Goal: Task Accomplishment & Management: Complete application form

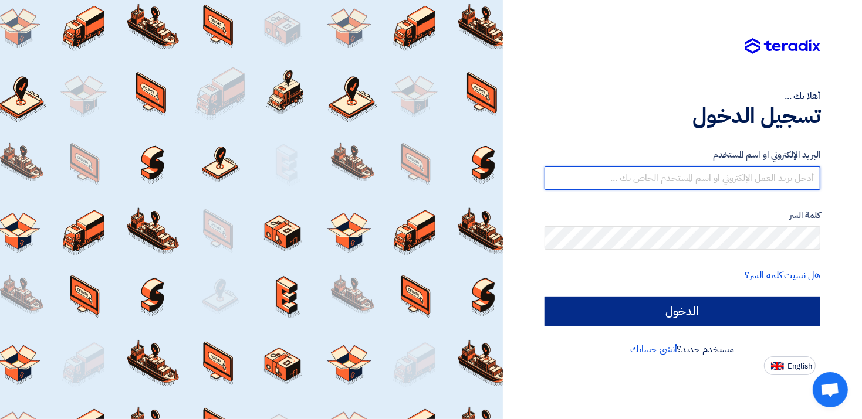
type input "[EMAIL_ADDRESS][DOMAIN_NAME]"
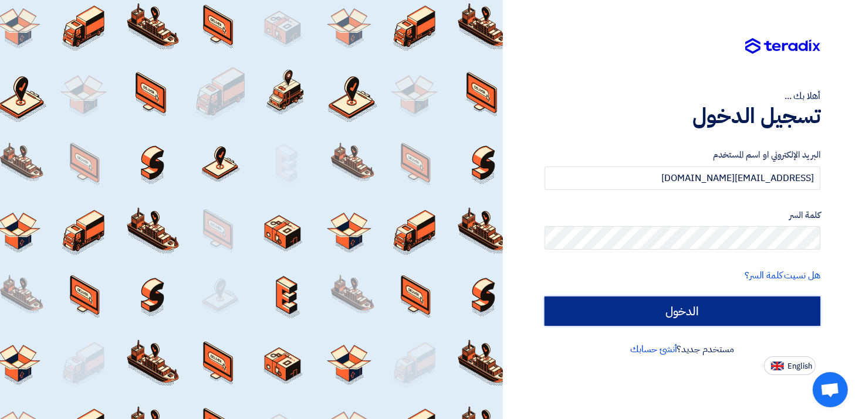
click at [695, 310] on input "الدخول" at bounding box center [682, 311] width 276 height 29
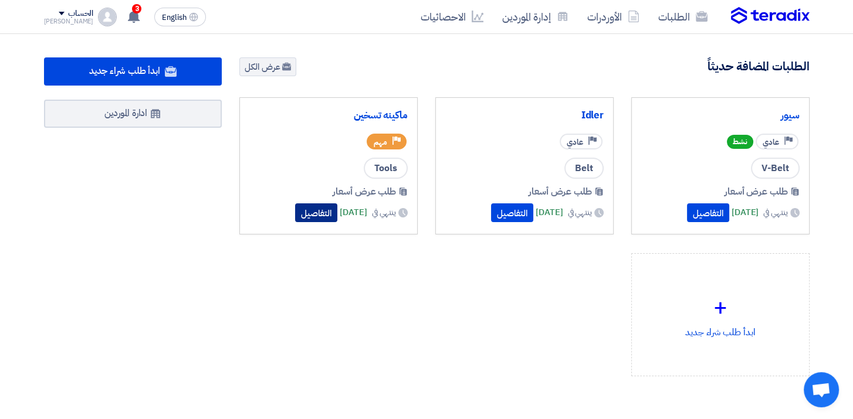
click at [302, 208] on button "التفاصيل" at bounding box center [316, 213] width 42 height 19
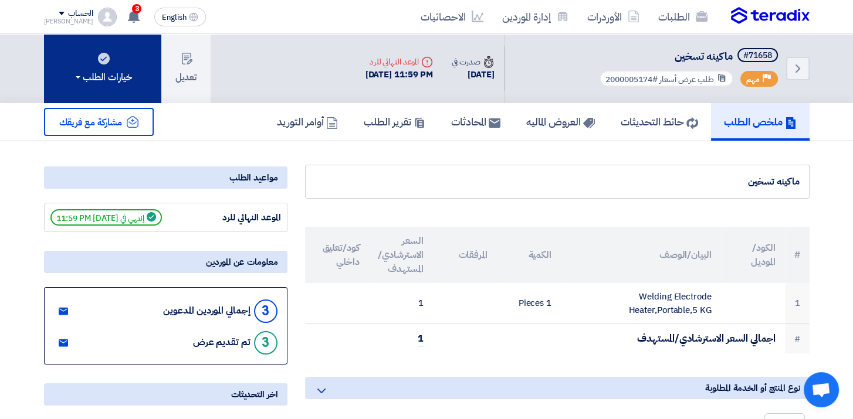
click at [72, 63] on button "خيارات الطلب" at bounding box center [102, 68] width 117 height 69
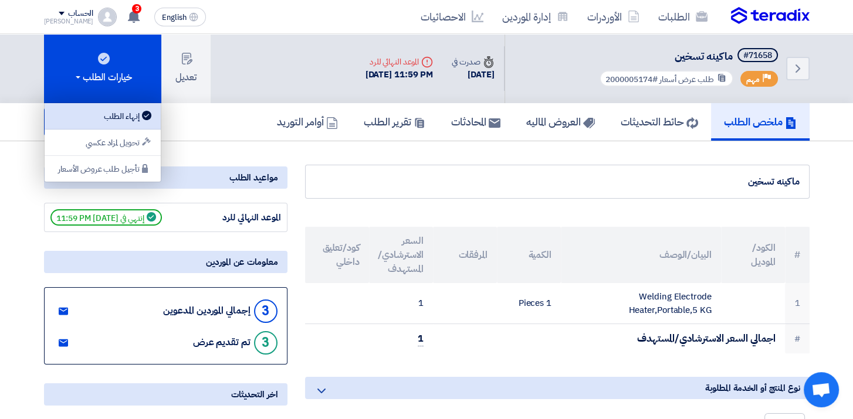
click at [108, 111] on div "إنهاء الطلب" at bounding box center [103, 116] width 102 height 14
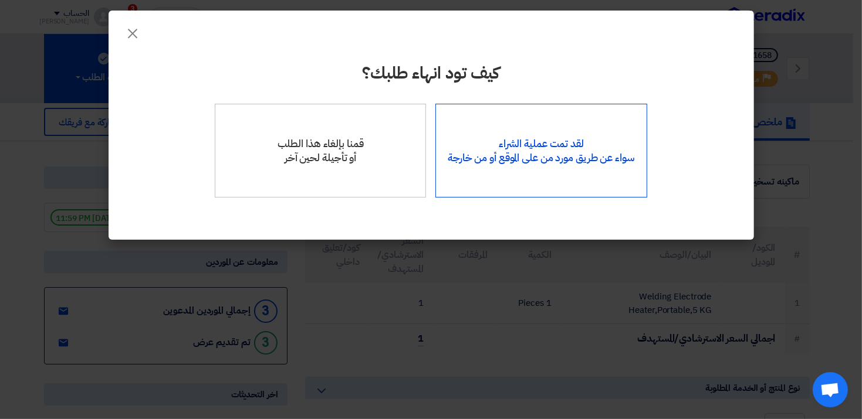
click at [576, 160] on div "لقد تمت عملية الشراء سواء عن طريق مورد من على الموقع أو من خارجة" at bounding box center [541, 151] width 212 height 94
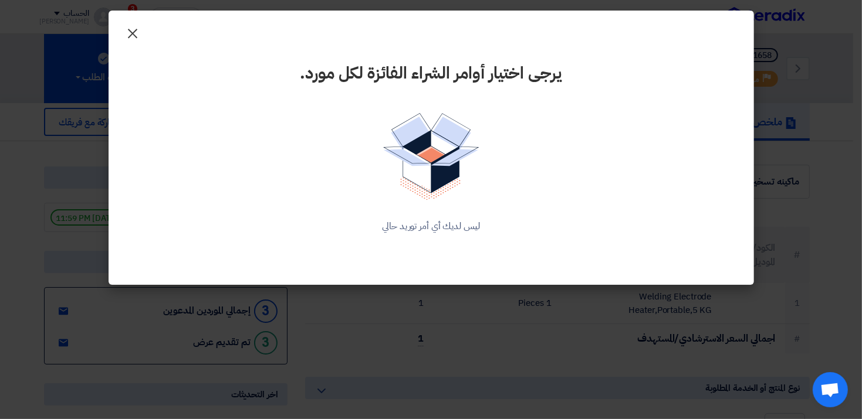
click at [126, 32] on span "×" at bounding box center [133, 32] width 14 height 35
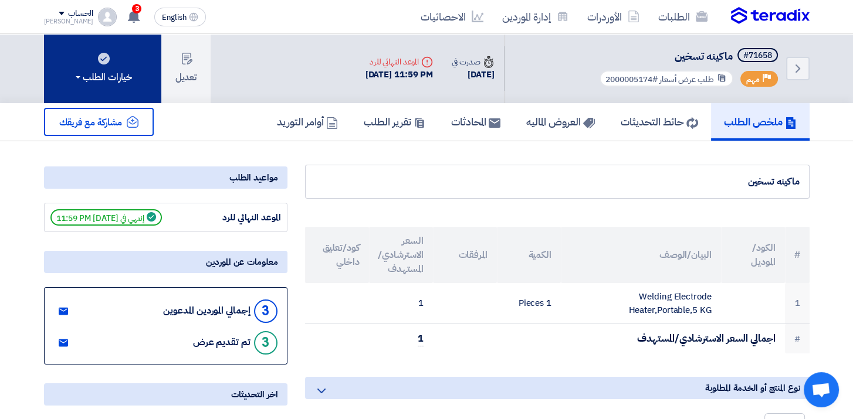
click at [123, 70] on div "خيارات الطلب" at bounding box center [102, 77] width 59 height 14
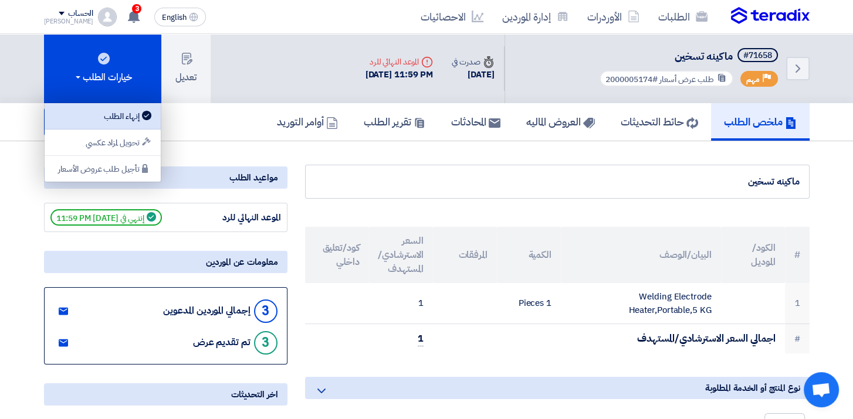
click at [130, 113] on div "إنهاء الطلب" at bounding box center [103, 116] width 102 height 14
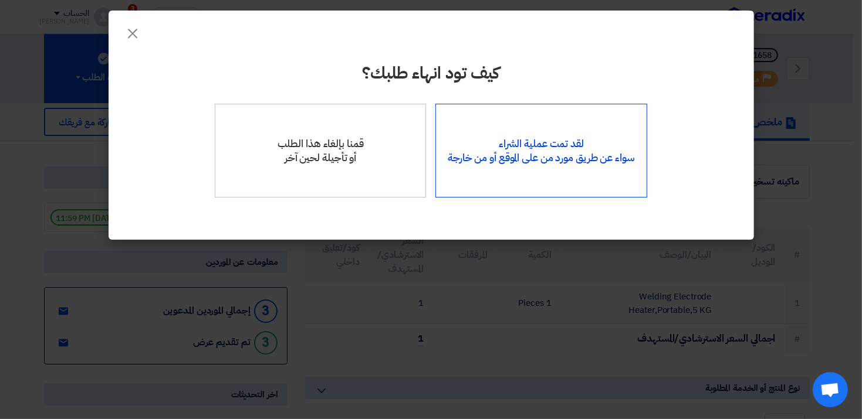
click at [554, 174] on div "لقد تمت عملية الشراء سواء عن طريق مورد من على الموقع أو من خارجة" at bounding box center [541, 151] width 212 height 94
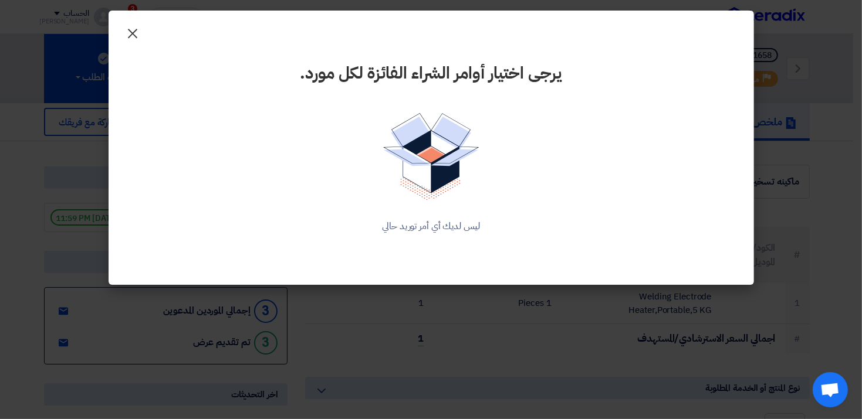
click at [140, 35] on button "×" at bounding box center [133, 30] width 33 height 23
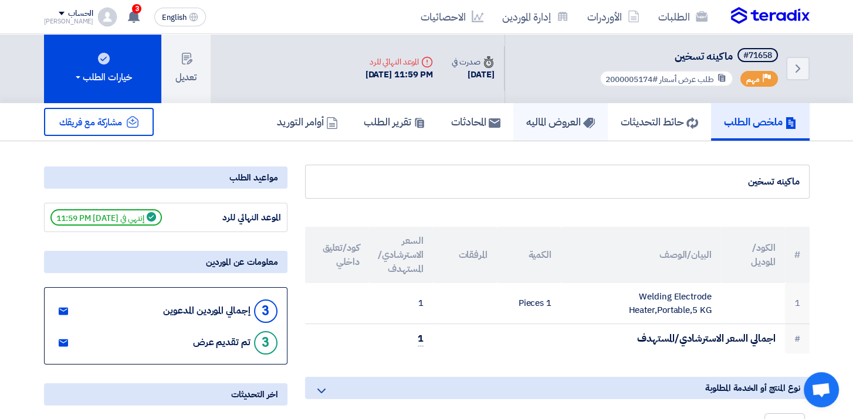
click at [576, 116] on h5 "العروض الماليه" at bounding box center [560, 121] width 69 height 13
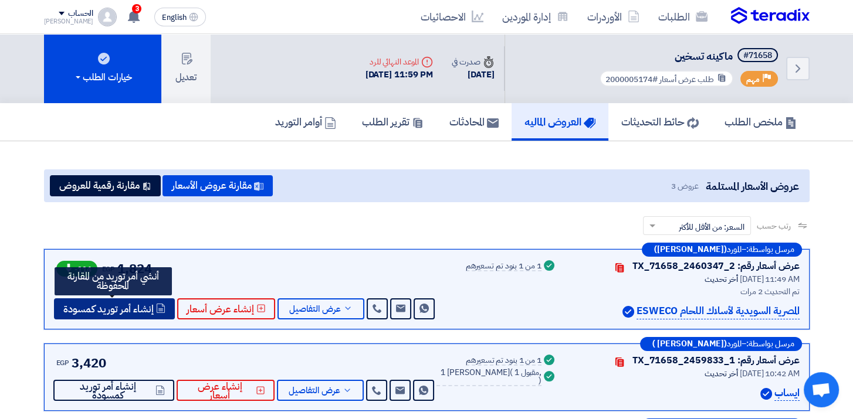
click at [127, 305] on span "إنشاء أمر توريد كمسودة" at bounding box center [108, 309] width 90 height 9
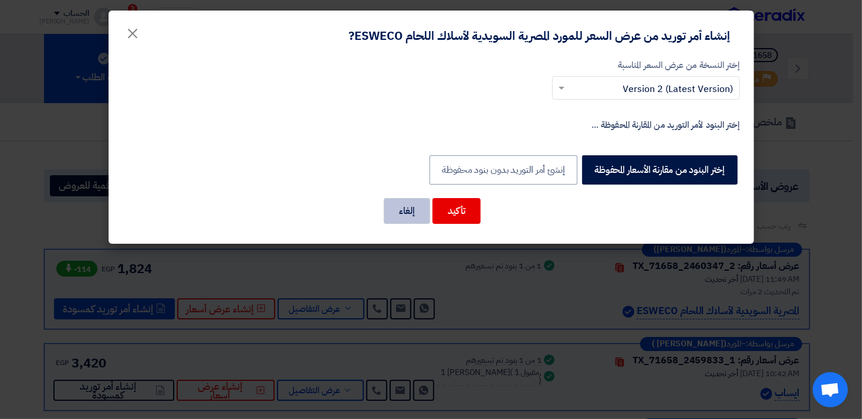
click at [414, 211] on button "إلغاء" at bounding box center [407, 211] width 46 height 26
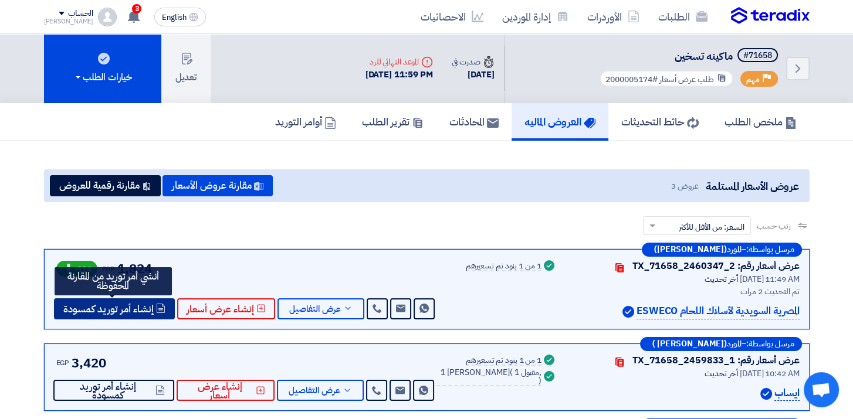
click at [116, 299] on button "إنشاء أمر توريد كمسودة" at bounding box center [114, 309] width 121 height 21
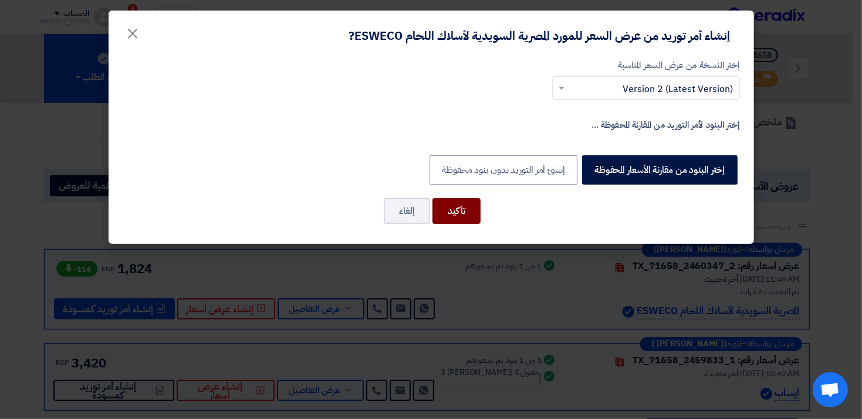
click at [455, 210] on button "تأكيد" at bounding box center [456, 211] width 48 height 26
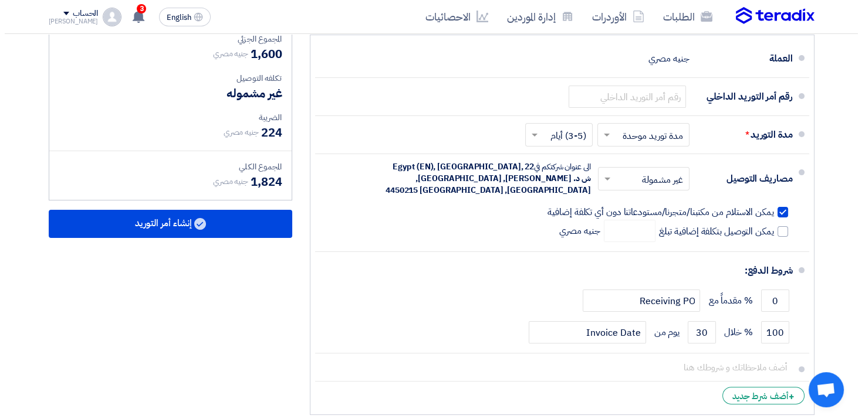
scroll to position [352, 0]
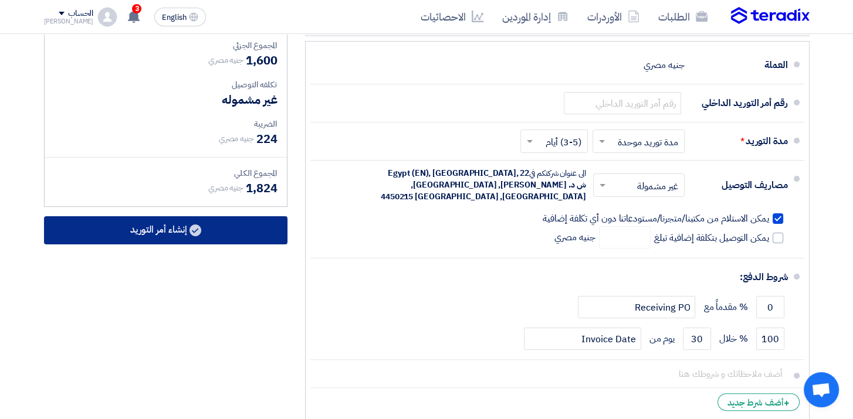
click at [216, 238] on button "إنشاء أمر التوريد" at bounding box center [165, 230] width 243 height 28
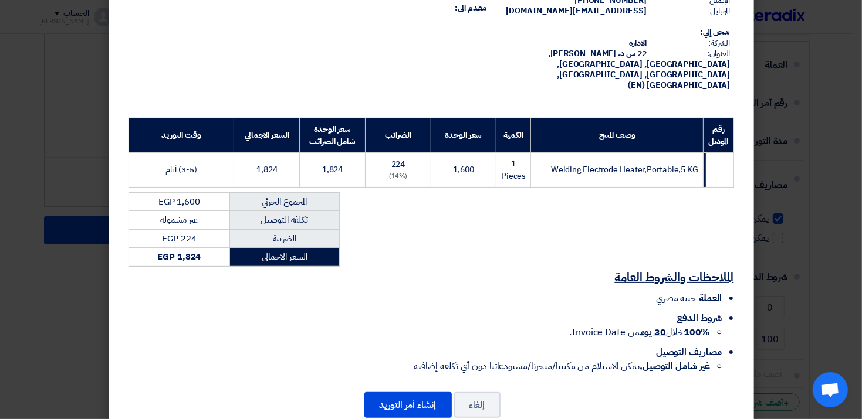
scroll to position [110, 0]
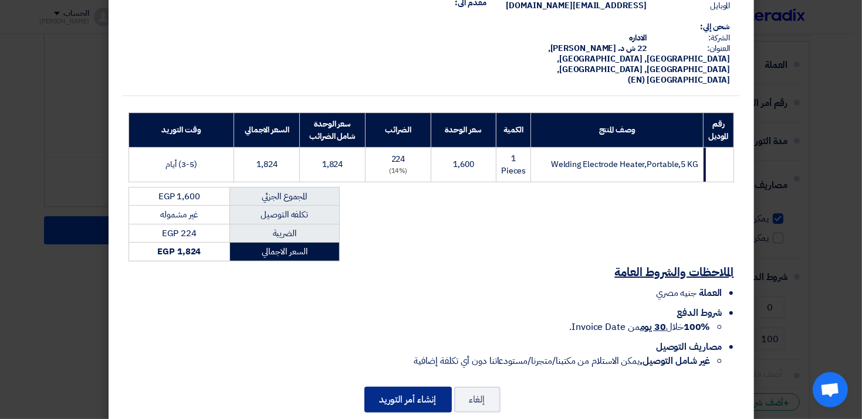
click at [414, 387] on button "إنشاء أمر التوريد" at bounding box center [407, 400] width 87 height 26
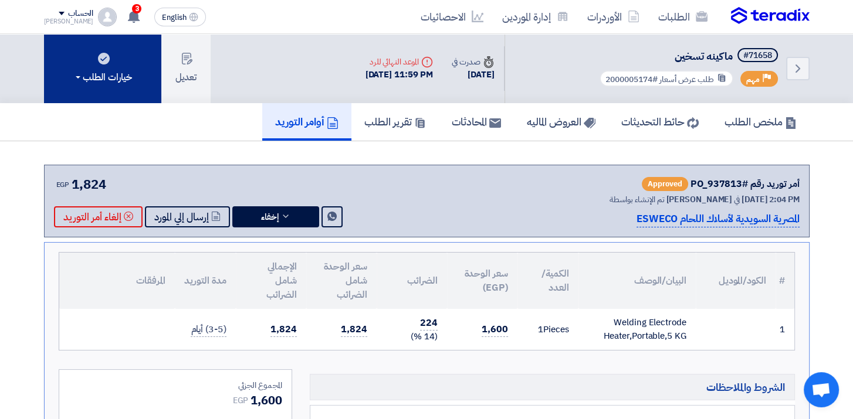
click at [153, 89] on button "خيارات الطلب" at bounding box center [102, 68] width 117 height 69
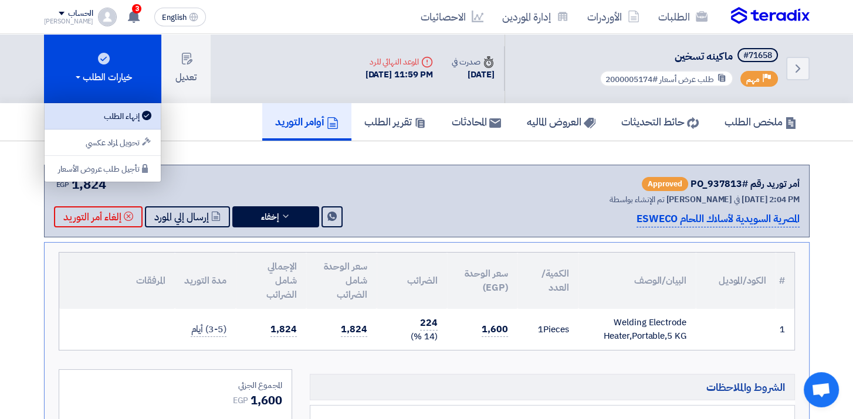
click at [133, 112] on div "إنهاء الطلب" at bounding box center [103, 116] width 102 height 14
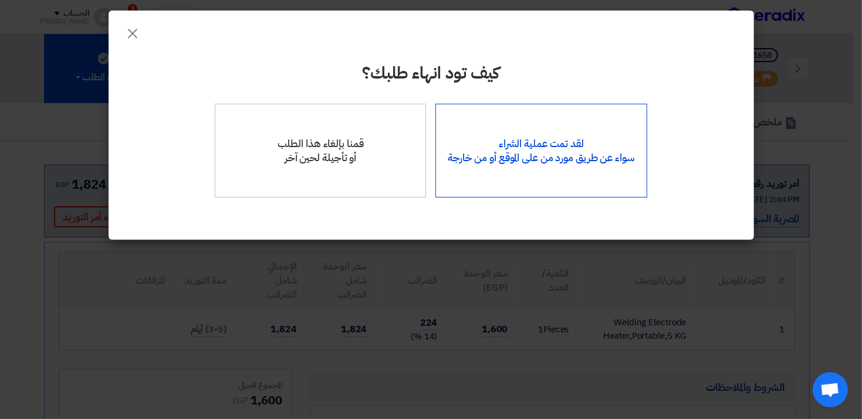
click at [592, 145] on div "لقد تمت عملية الشراء سواء عن طريق مورد من على الموقع أو من خارجة" at bounding box center [541, 151] width 212 height 94
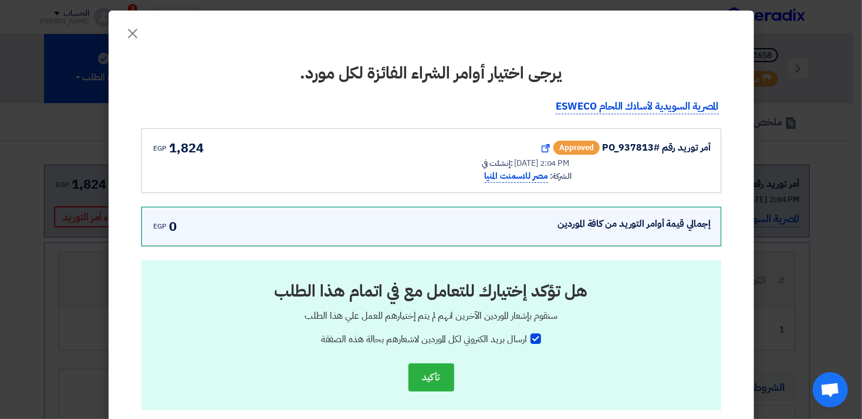
scroll to position [43, 0]
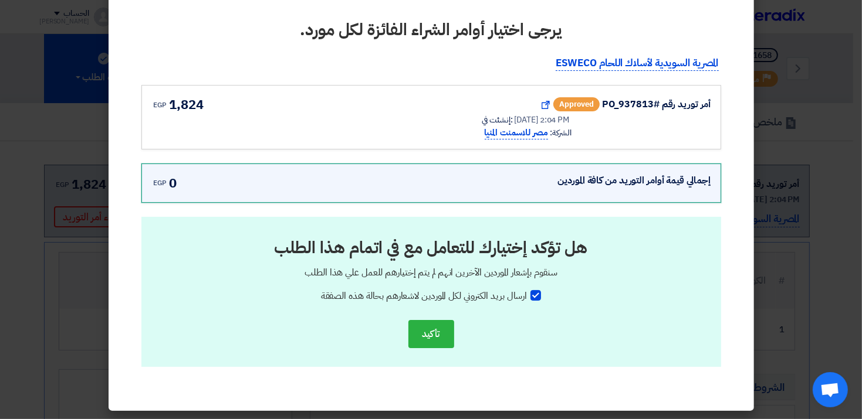
click at [537, 299] on label "ارسال بريد الكتروني لكل الموردين لاشعارهم بحالة هذه الصفقة" at bounding box center [431, 296] width 221 height 14
click at [527, 297] on input "ارسال بريد الكتروني لكل الموردين لاشعارهم بحالة هذه الصفقة" at bounding box center [523, 293] width 8 height 8
checkbox input "false"
click at [447, 330] on button "تأكيد" at bounding box center [431, 334] width 46 height 28
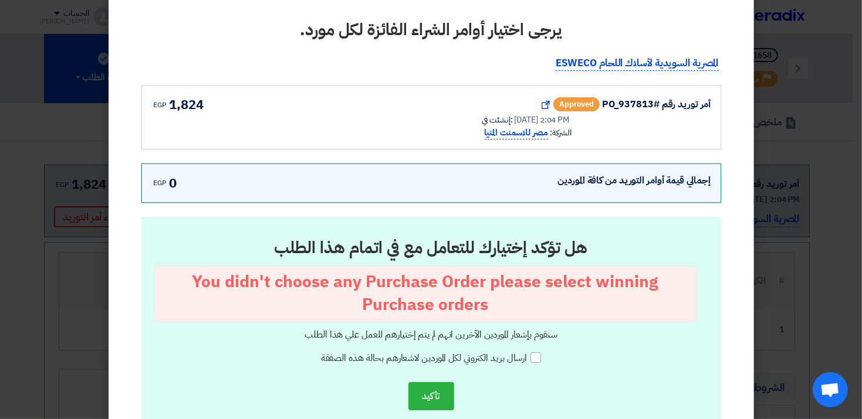
click at [470, 107] on div "أمر توريد رقم #PO_937813 approved Show Purchase Order Details إنشئت في: [DATE] …" at bounding box center [431, 117] width 560 height 45
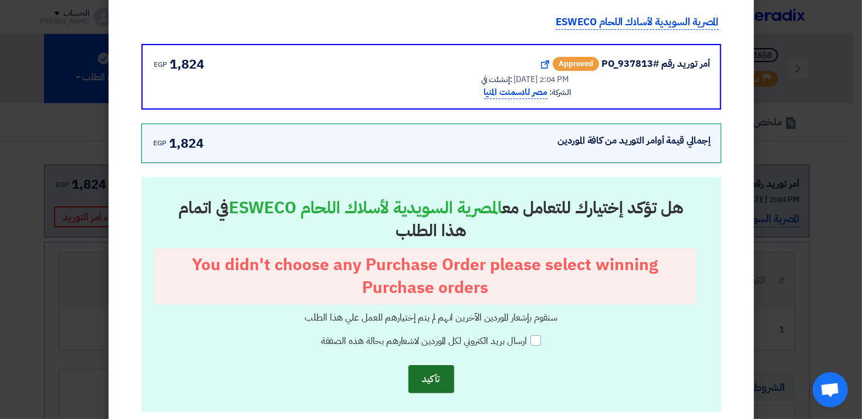
scroll to position [130, 0]
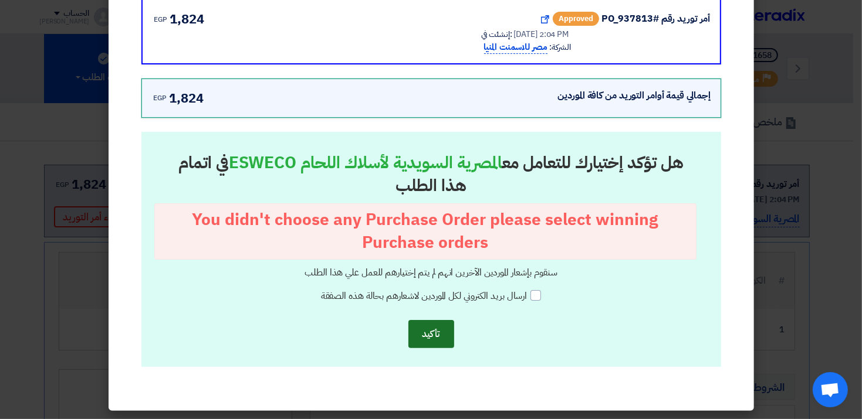
click at [438, 326] on button "تأكيد" at bounding box center [431, 334] width 46 height 28
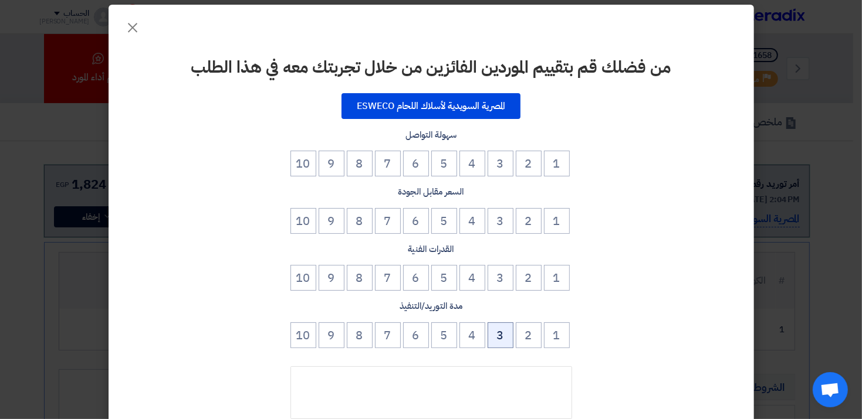
scroll to position [0, 0]
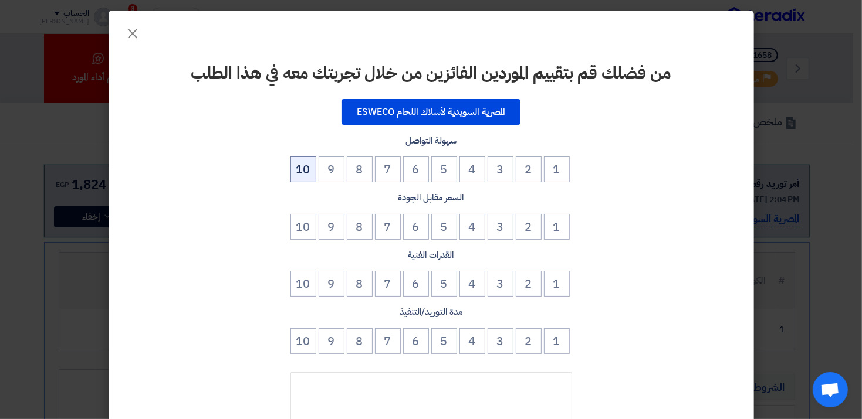
click at [316, 174] on button "10" at bounding box center [303, 170] width 26 height 26
click at [305, 218] on button "10" at bounding box center [303, 227] width 26 height 26
click at [309, 272] on button "10" at bounding box center [303, 284] width 26 height 26
click at [308, 332] on button "10" at bounding box center [303, 342] width 26 height 26
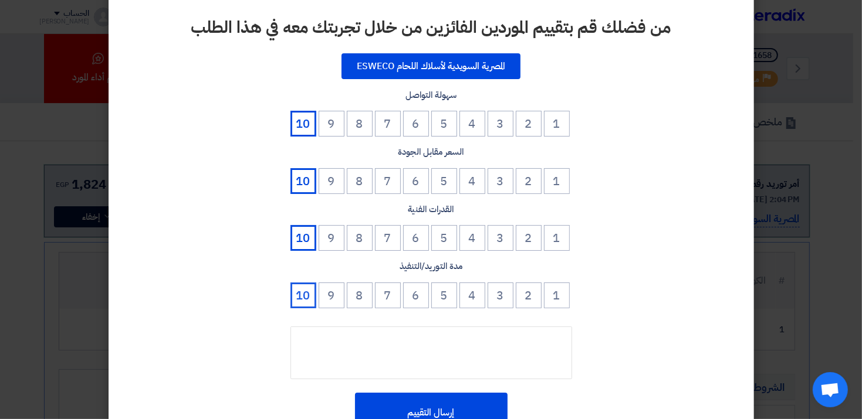
scroll to position [105, 0]
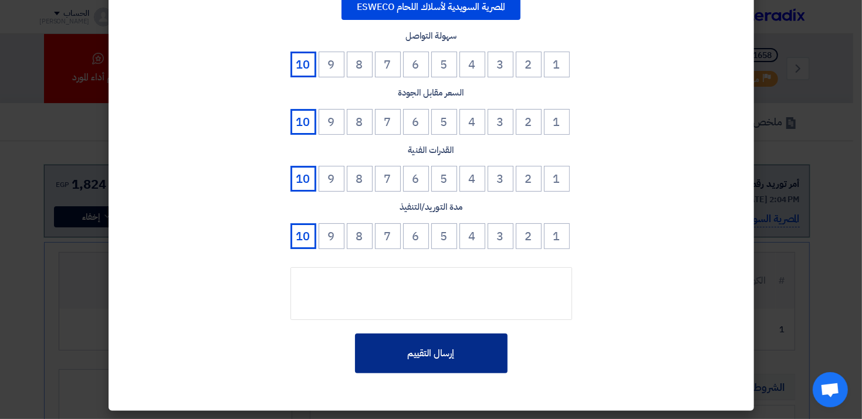
click at [439, 362] on button "إرسال التقييم" at bounding box center [431, 354] width 153 height 40
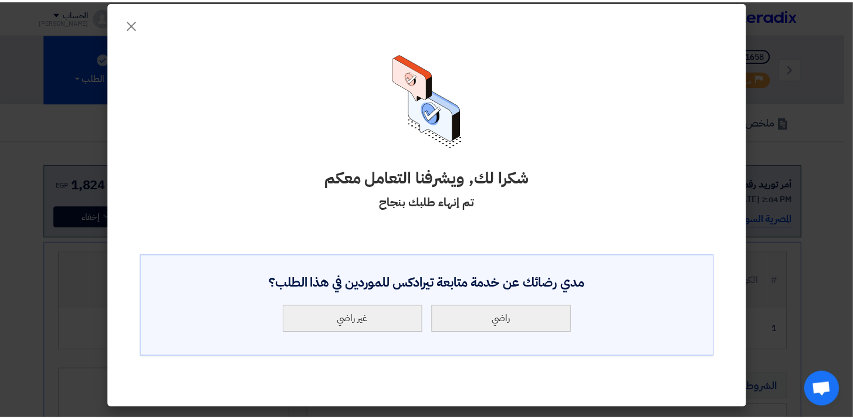
scroll to position [0, 0]
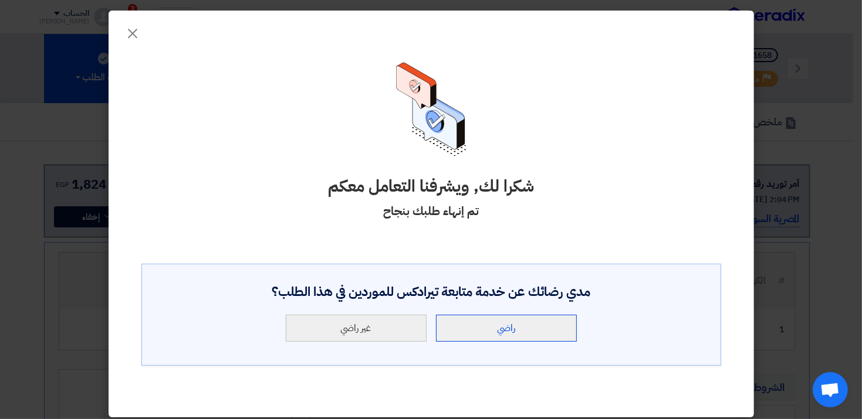
click at [481, 329] on button "راضي" at bounding box center [506, 328] width 141 height 27
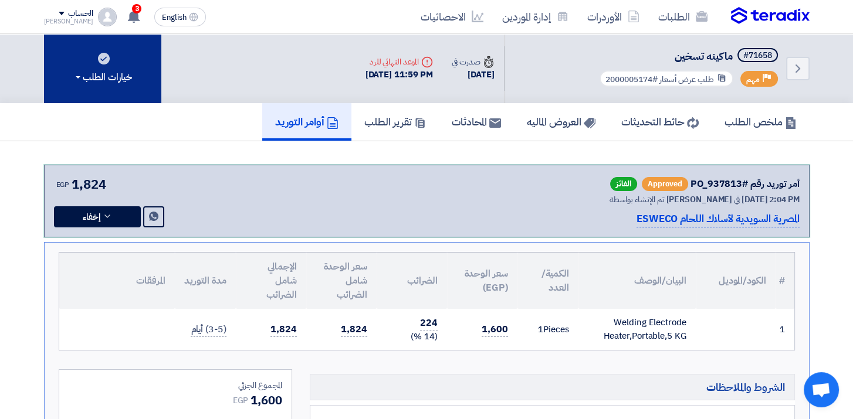
click at [142, 97] on button "خيارات الطلب" at bounding box center [102, 68] width 117 height 69
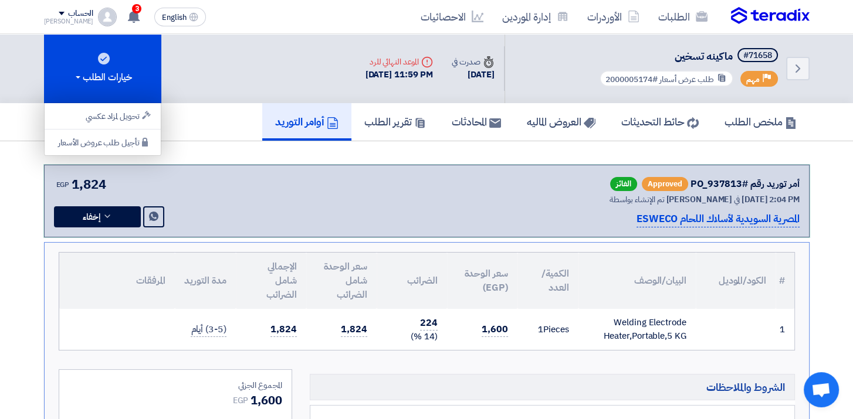
click at [210, 65] on div "Back #71658 ماكينه تسخين Priority مهم طلب عرض أسعار #2000005174 Time صدرت في [D…" at bounding box center [427, 68] width 766 height 69
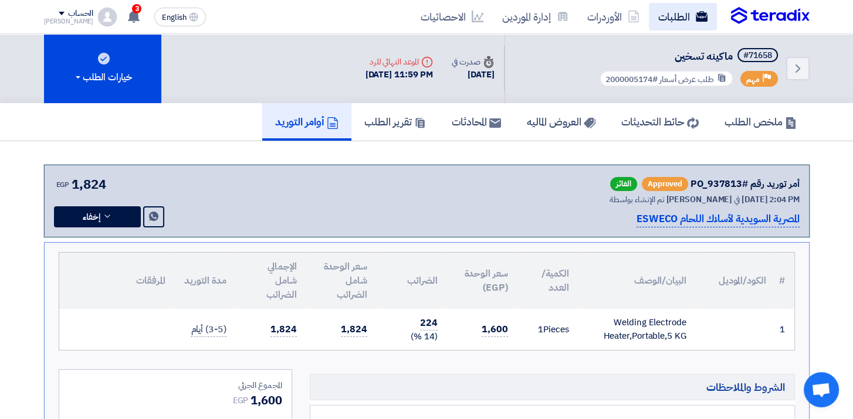
click at [695, 13] on link "الطلبات" at bounding box center [683, 17] width 68 height 28
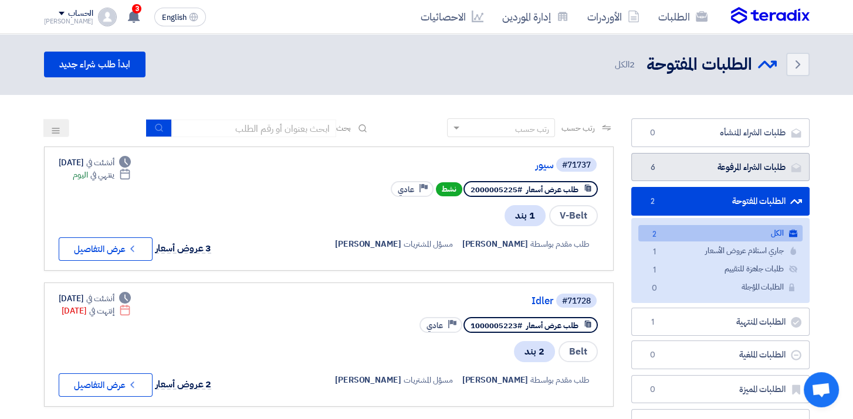
click at [774, 165] on link "طلبات الشراء المرفوعة طلبات الشراء المرفوعة 6" at bounding box center [720, 167] width 178 height 29
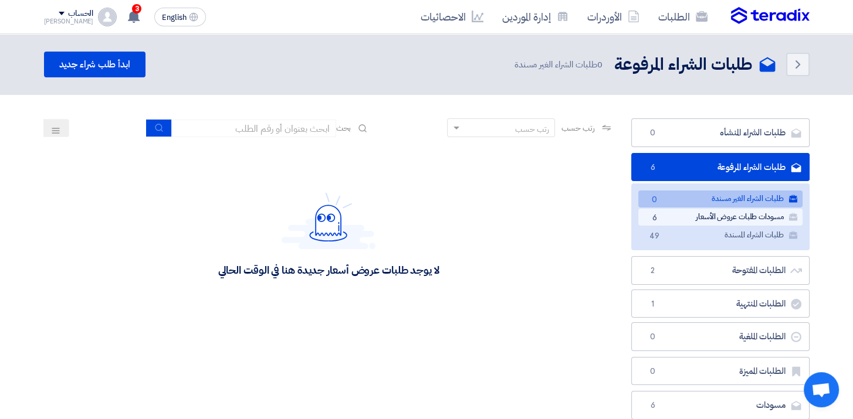
click at [764, 220] on link "مسودات طلبات عروض الأسعار مسودات طلبات عروض الأسعار 6" at bounding box center [720, 217] width 164 height 17
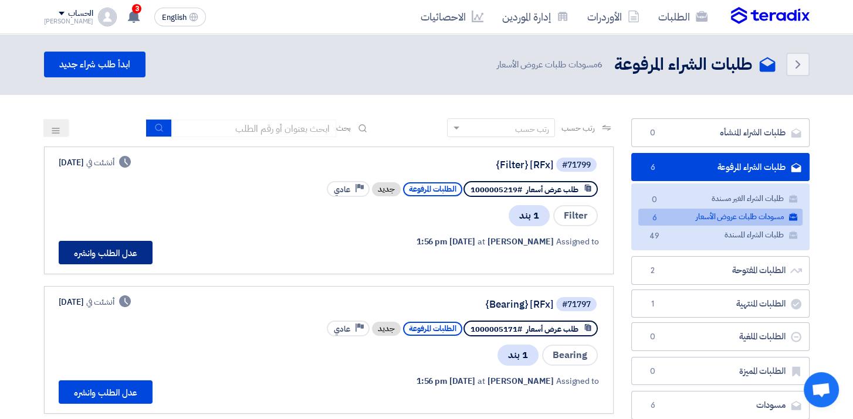
click at [124, 251] on button "عدل الطلب وانشره" at bounding box center [106, 252] width 94 height 23
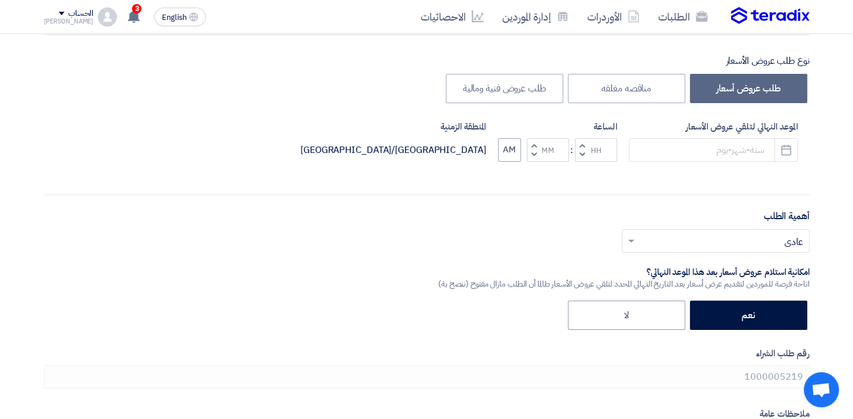
scroll to position [235, 0]
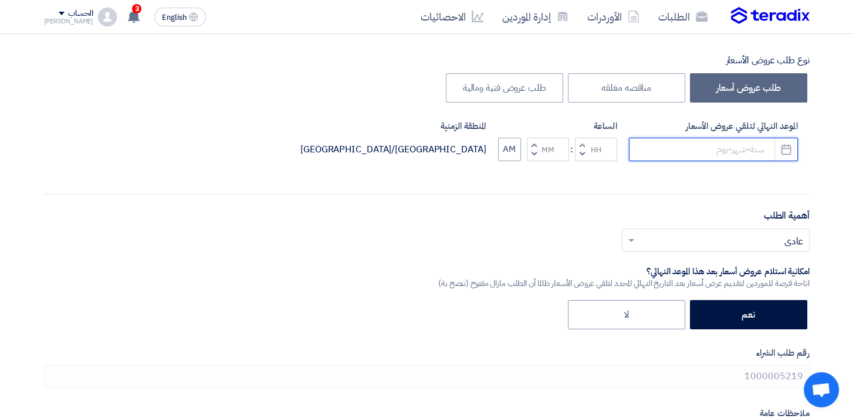
click at [743, 149] on input at bounding box center [713, 149] width 169 height 23
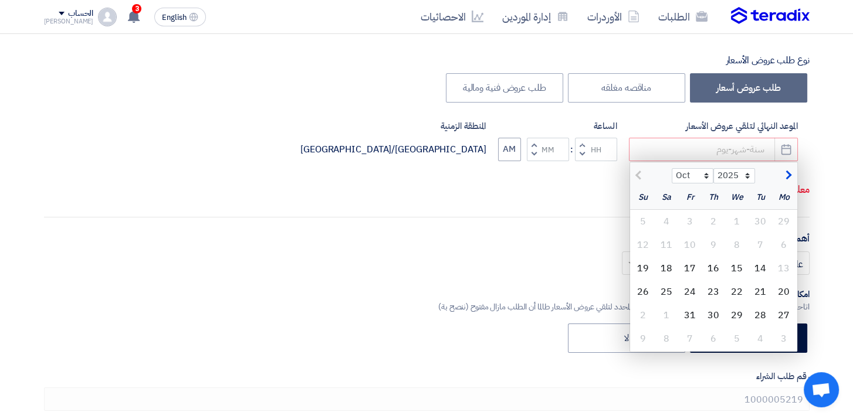
click at [557, 215] on div "أكتب عنوان لهذا الطلب [RFx] {Filter} نوع طلب عروض الأسعار طلب عروض أسعار مناقصه…" at bounding box center [426, 257] width 783 height 526
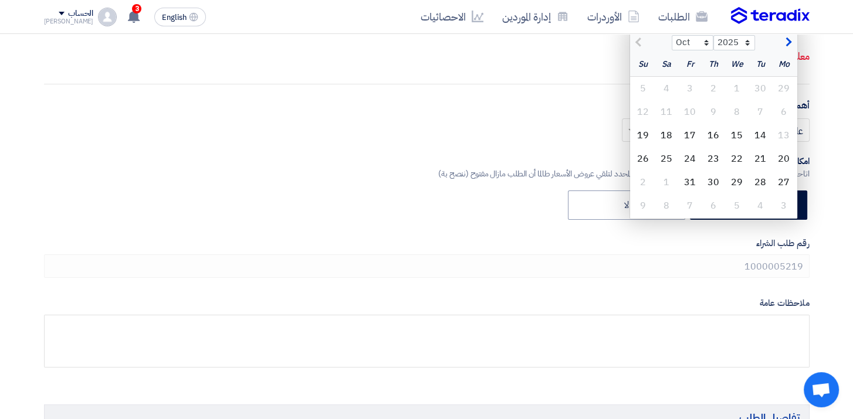
scroll to position [486, 0]
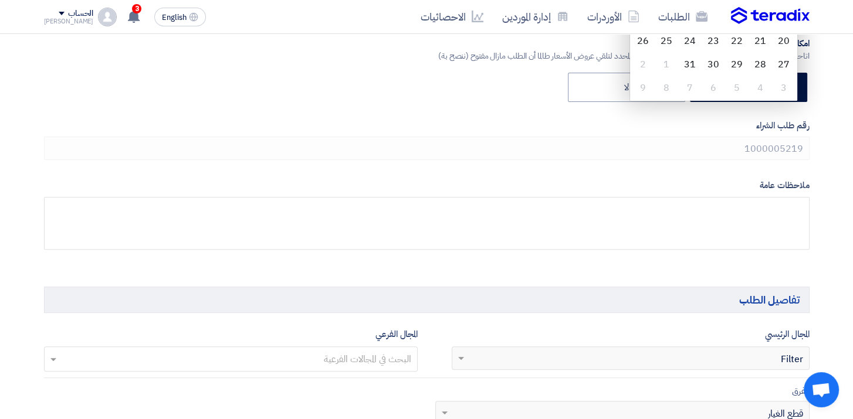
click at [813, 145] on div "أكتب عنوان لهذا الطلب [RFx] {Filter} نوع طلب عروض الأسعار طلب عروض أسعار مناقصه…" at bounding box center [426, 5] width 783 height 526
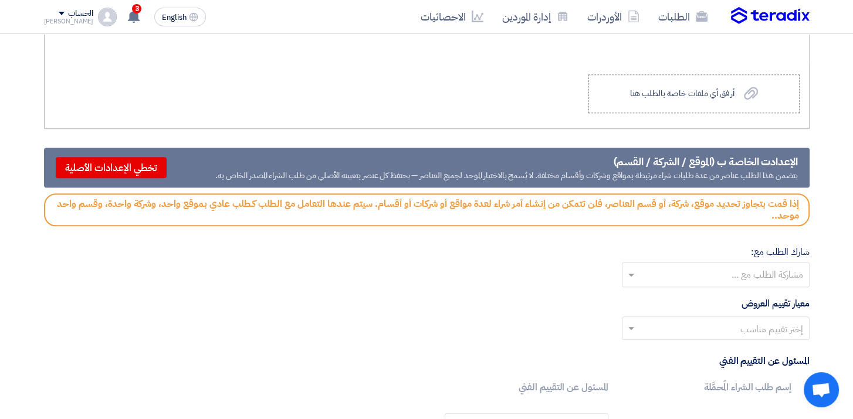
scroll to position [1248, 0]
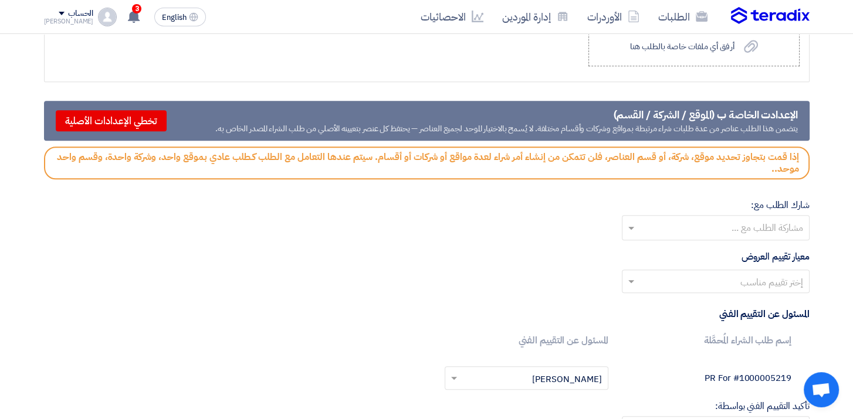
click at [757, 224] on input "text" at bounding box center [715, 228] width 176 height 19
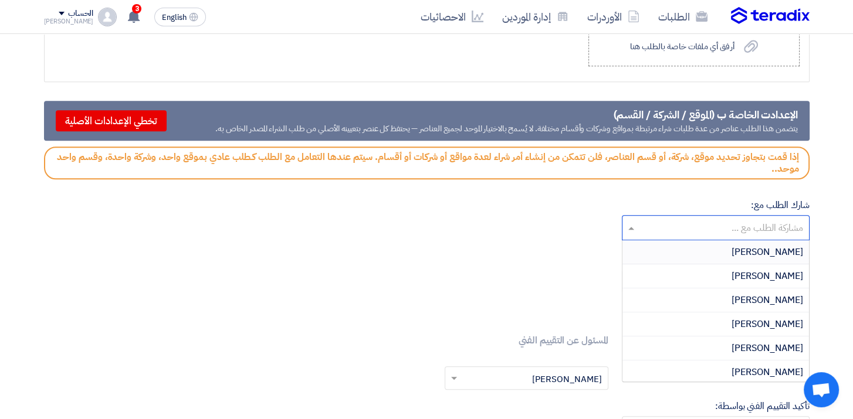
click at [757, 224] on input "text" at bounding box center [715, 228] width 176 height 19
click at [493, 218] on div "شارك الطلب مع: مشاركة الطلب مع ... [PERSON_NAME] [PERSON_NAME] [PERSON_NAME] [P…" at bounding box center [427, 219] width 766 height 42
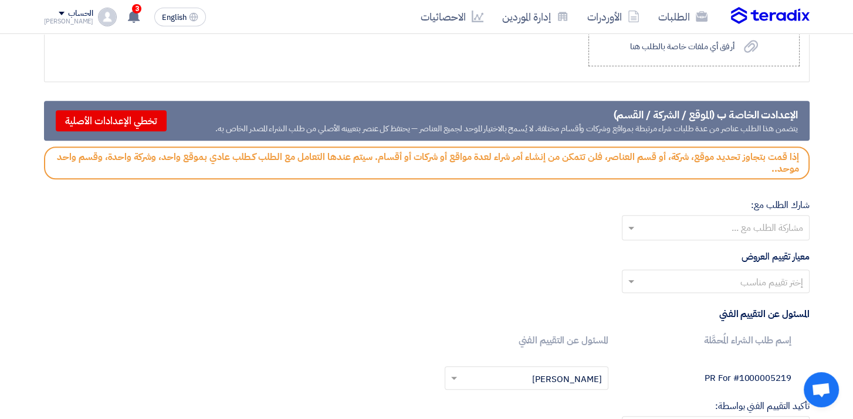
click at [668, 273] on input "text" at bounding box center [722, 282] width 164 height 19
click at [675, 296] on div "المعايير الاساسية" at bounding box center [715, 304] width 187 height 23
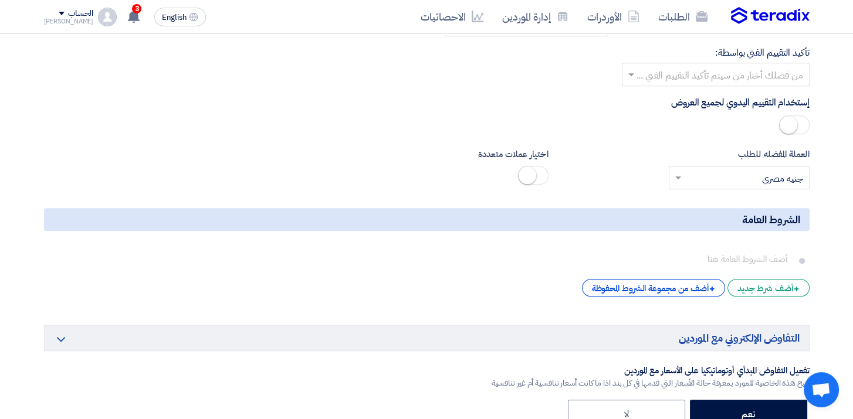
scroll to position [1718, 0]
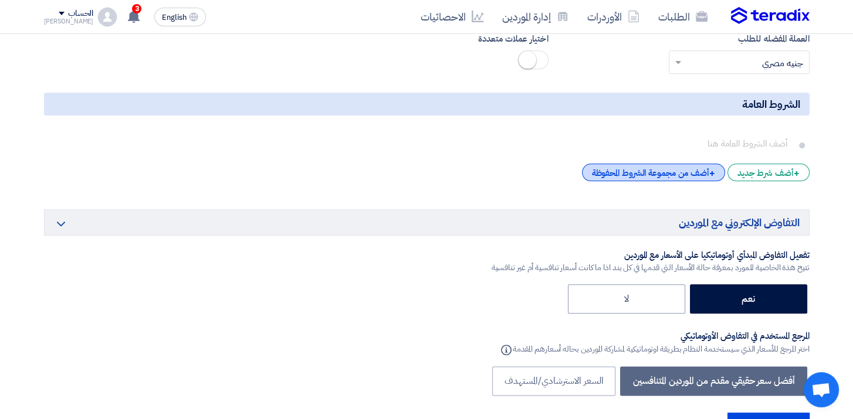
click at [666, 166] on div "+ أضف من مجموعة الشروط المحفوظة" at bounding box center [653, 173] width 143 height 18
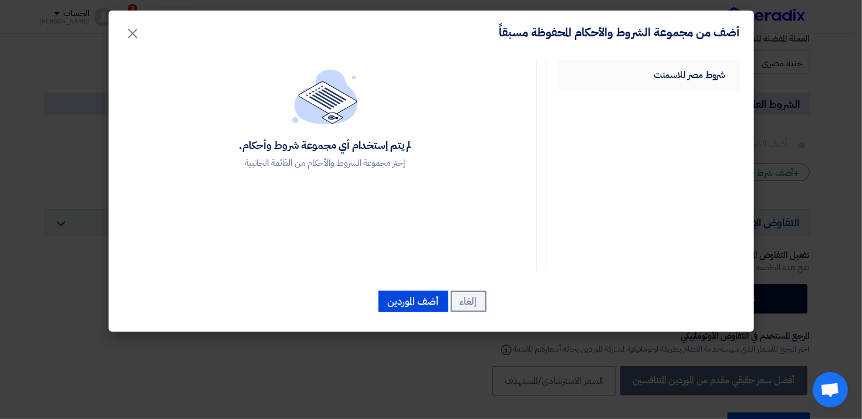
click at [653, 76] on link "شروط مصر للاسمنت" at bounding box center [649, 75] width 182 height 31
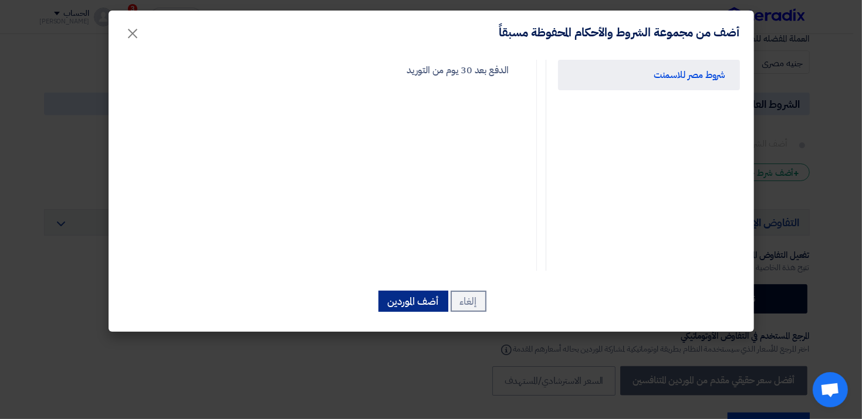
click at [417, 295] on button "أضف الموردين" at bounding box center [413, 301] width 70 height 21
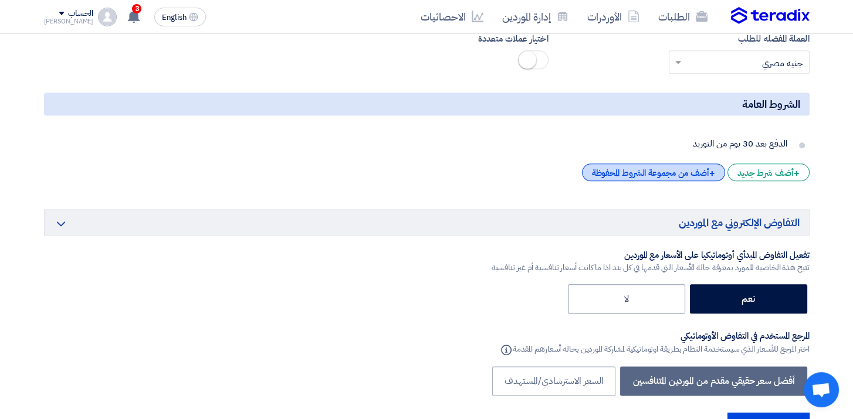
click at [701, 173] on div "+ أضف من مجموعة الشروط المحفوظة" at bounding box center [653, 173] width 143 height 18
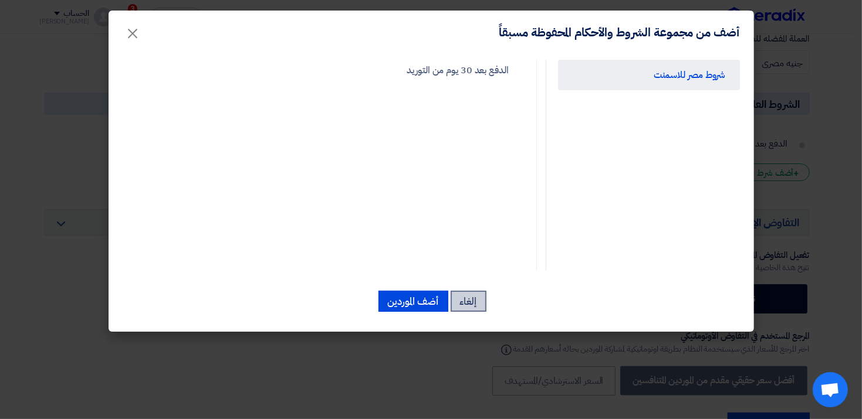
click at [478, 303] on button "إلغاء" at bounding box center [469, 301] width 36 height 21
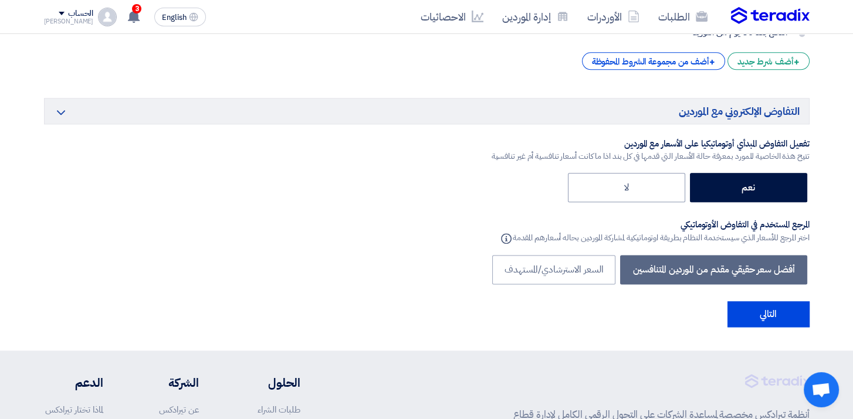
scroll to position [1835, 0]
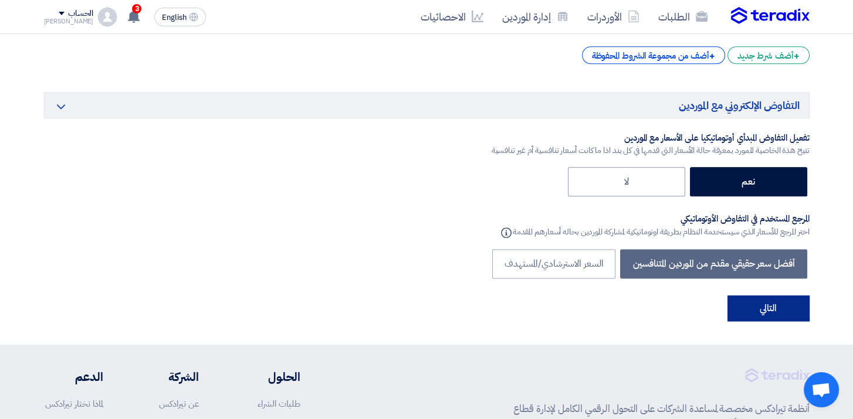
click at [775, 300] on button "التالي" at bounding box center [768, 309] width 82 height 26
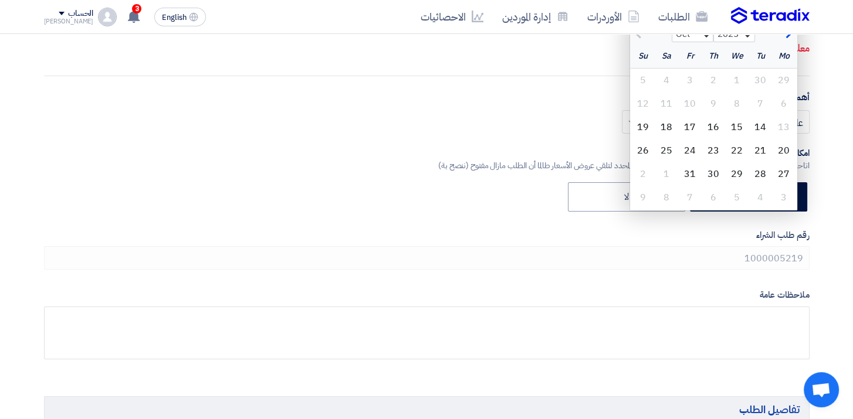
scroll to position [451, 0]
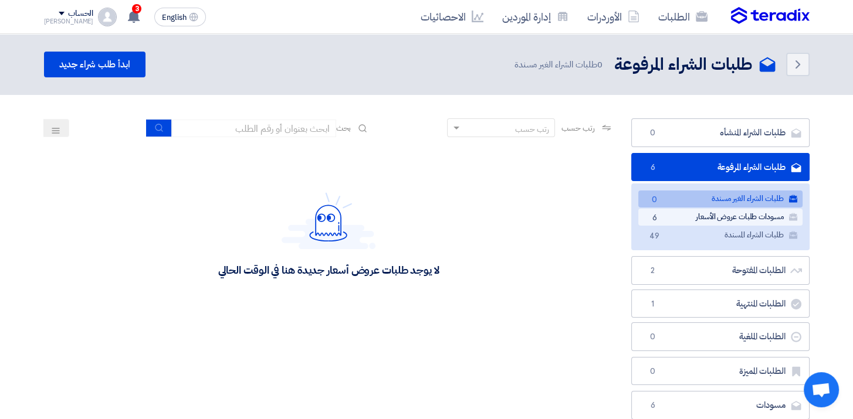
click at [749, 212] on link "مسودات طلبات عروض الأسعار مسودات طلبات عروض الأسعار 6" at bounding box center [720, 217] width 164 height 17
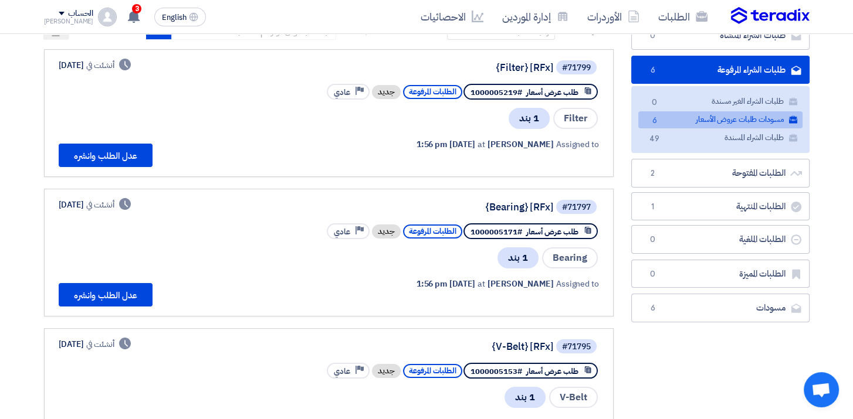
scroll to position [117, 0]
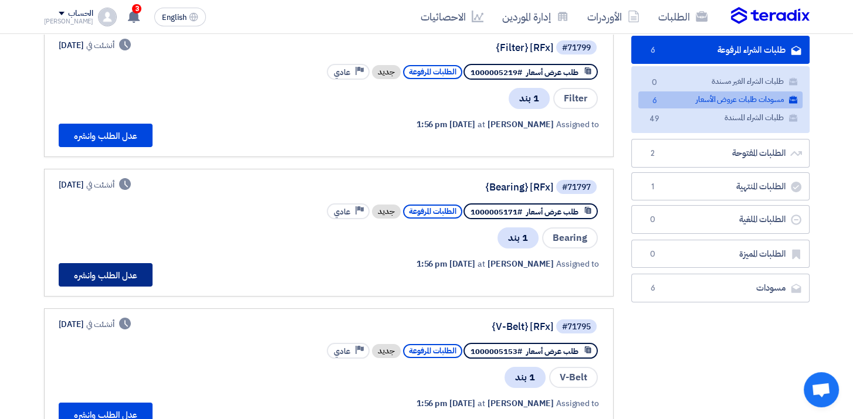
click at [101, 264] on button "عدل الطلب وانشره" at bounding box center [106, 274] width 94 height 23
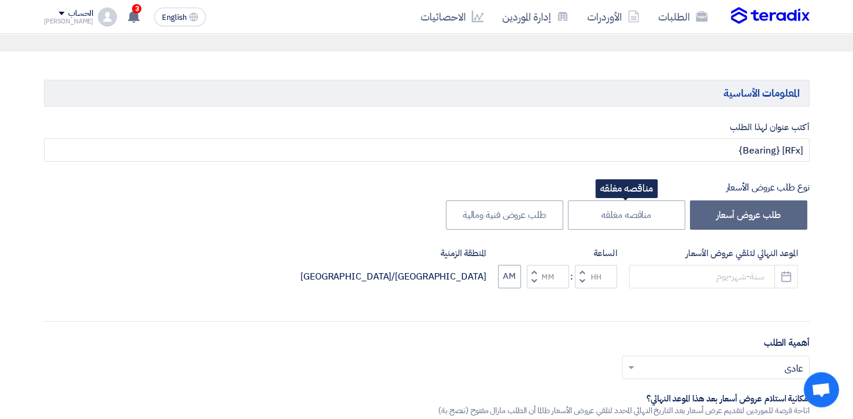
scroll to position [117, 0]
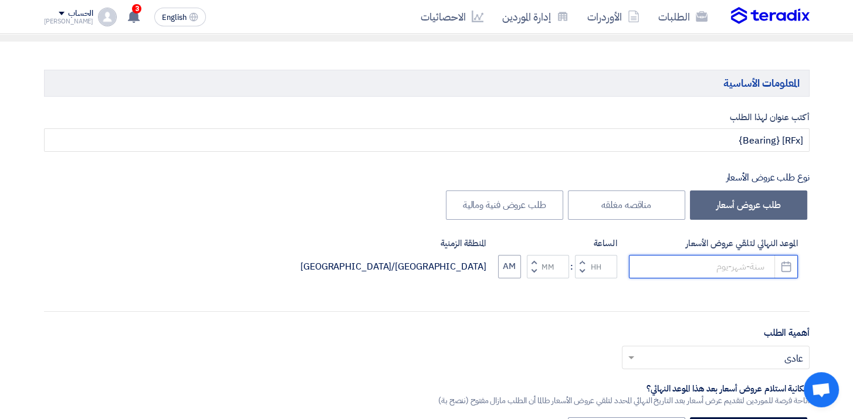
click at [706, 259] on input at bounding box center [713, 266] width 169 height 23
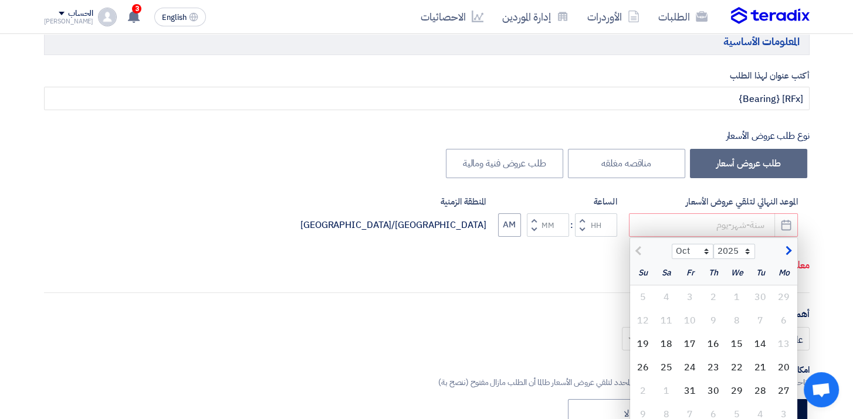
scroll to position [235, 0]
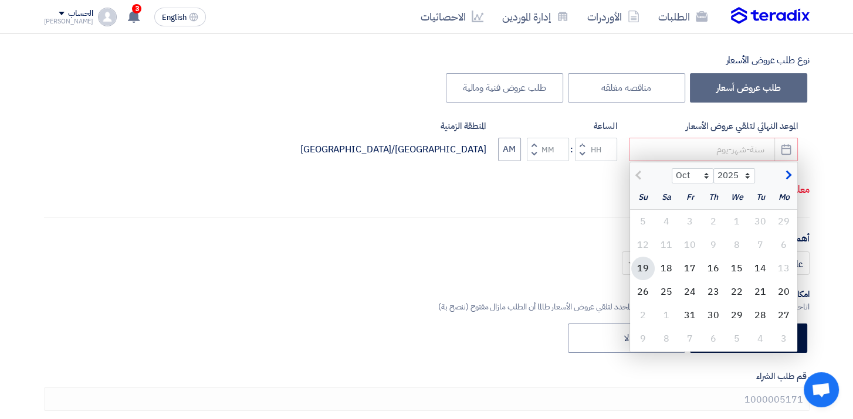
click at [645, 270] on div "19" at bounding box center [642, 268] width 23 height 23
type input "[DATE]"
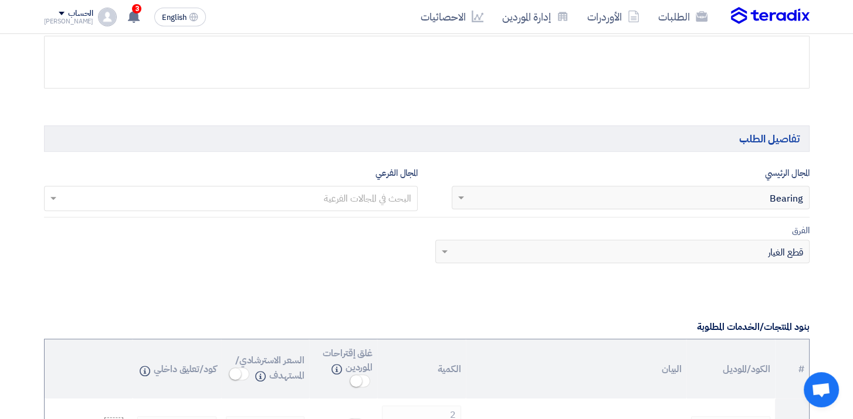
scroll to position [645, 0]
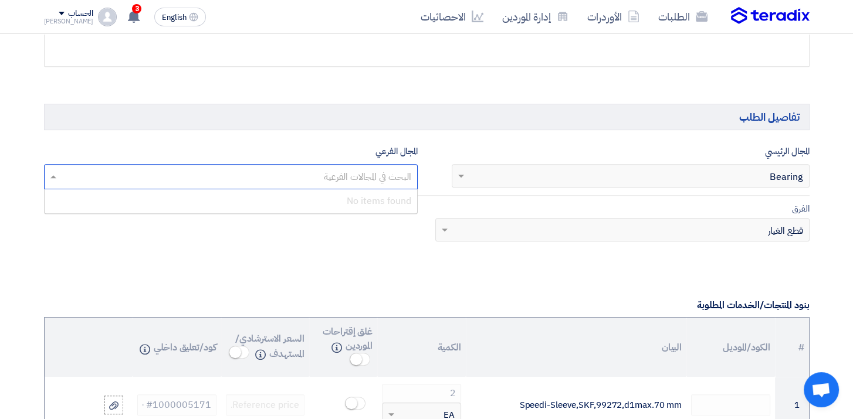
click at [388, 178] on input "text" at bounding box center [230, 177] width 363 height 19
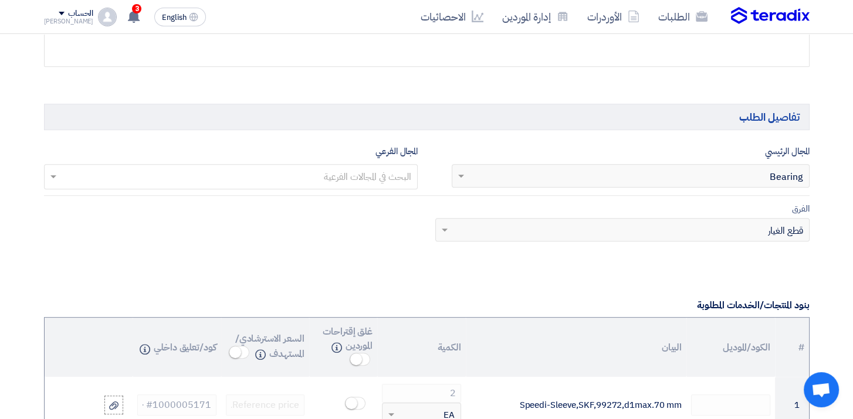
click at [754, 196] on app-project-company-services "المجال الرئيسي البحث في المجالات الرئيسية × Bearing المجال الفرعي البحث في المج…" at bounding box center [427, 200] width 766 height 112
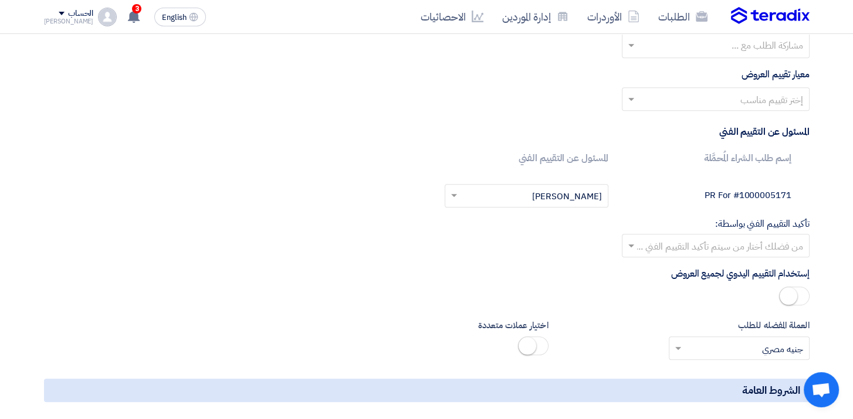
scroll to position [1349, 0]
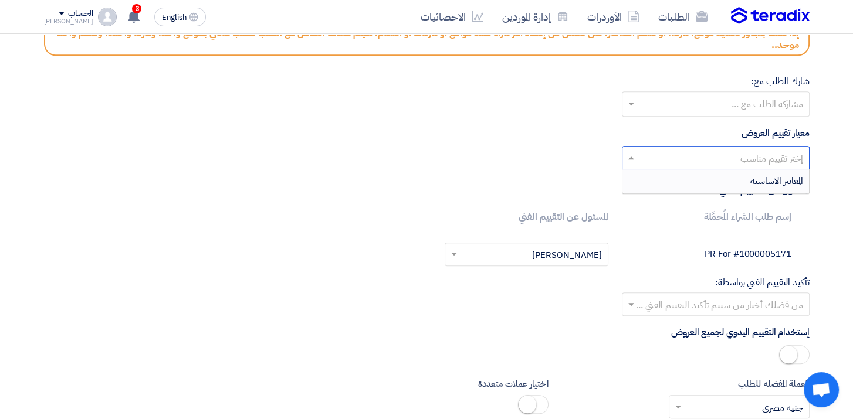
click at [723, 157] on input "text" at bounding box center [722, 158] width 164 height 19
click at [734, 173] on div "المعايير الاساسية" at bounding box center [715, 181] width 187 height 23
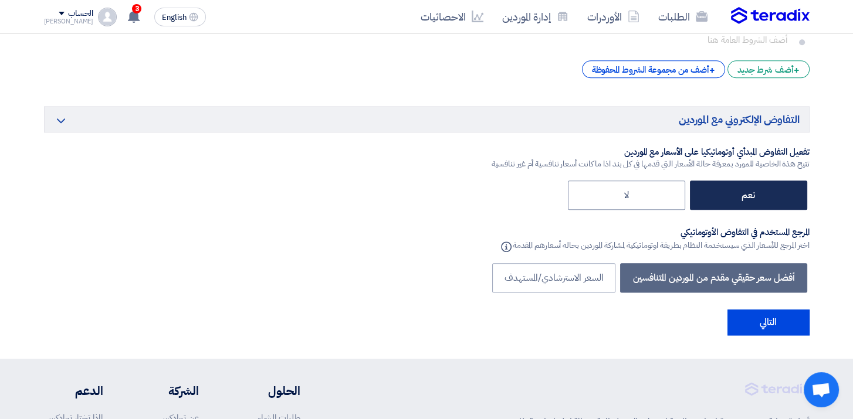
scroll to position [1819, 0]
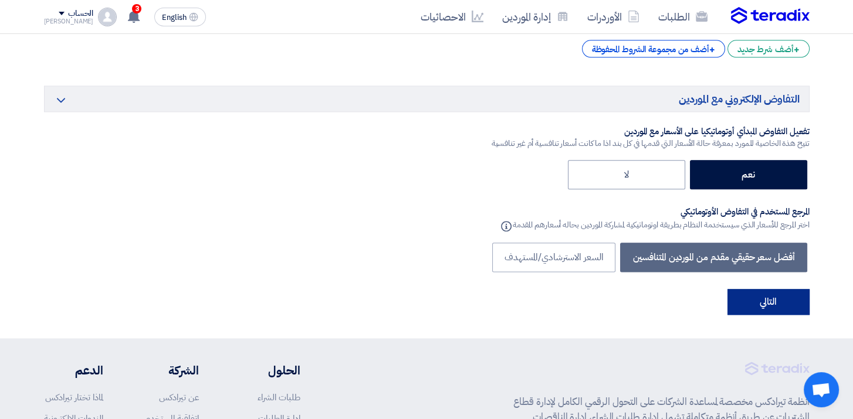
click at [784, 304] on button "التالي" at bounding box center [768, 302] width 82 height 26
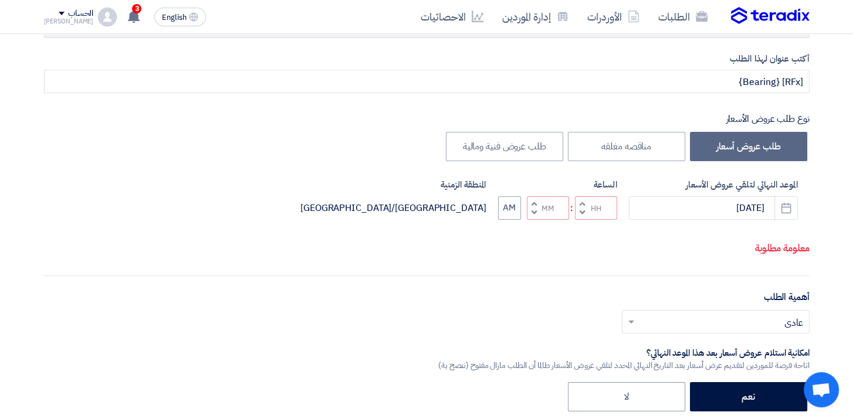
click at [536, 212] on button "Decrement minutes" at bounding box center [534, 212] width 14 height 15
type input "11"
type input "59"
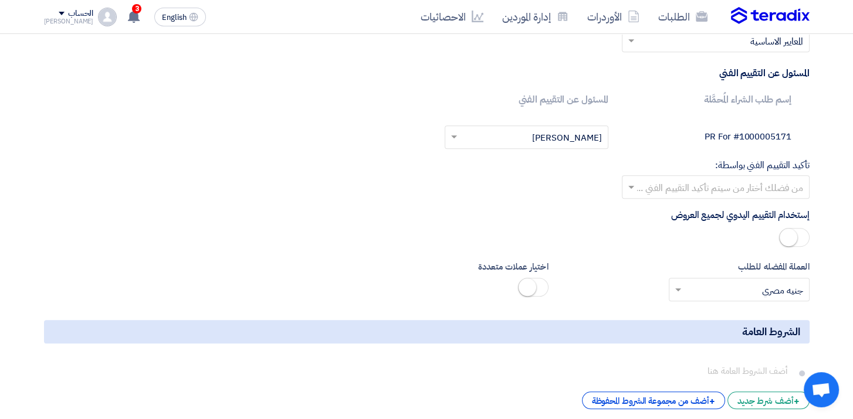
scroll to position [1760, 0]
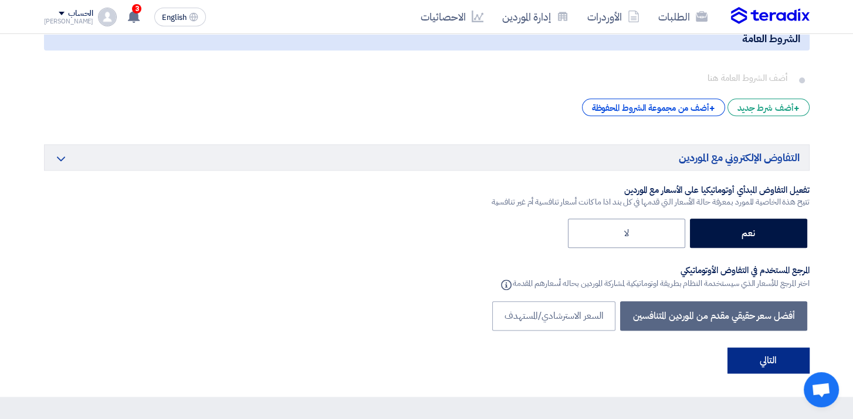
click at [763, 353] on button "التالي" at bounding box center [768, 361] width 82 height 26
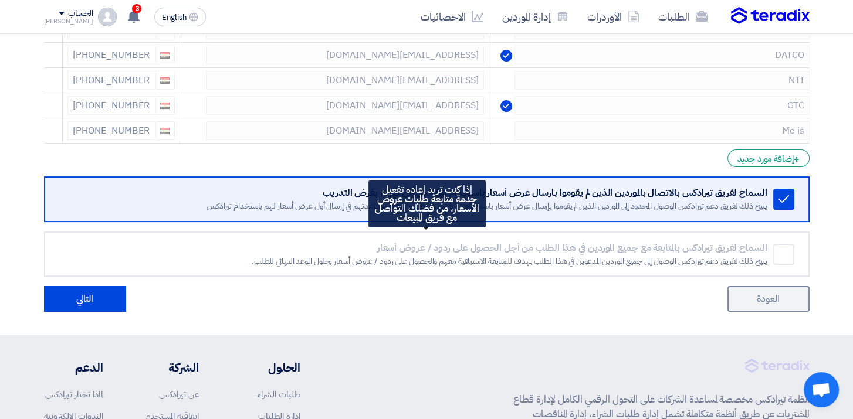
scroll to position [352, 0]
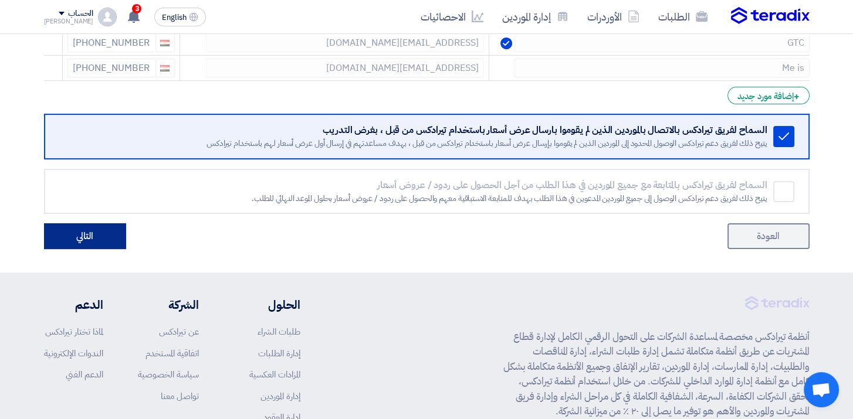
click at [60, 233] on button "التالي" at bounding box center [85, 237] width 82 height 26
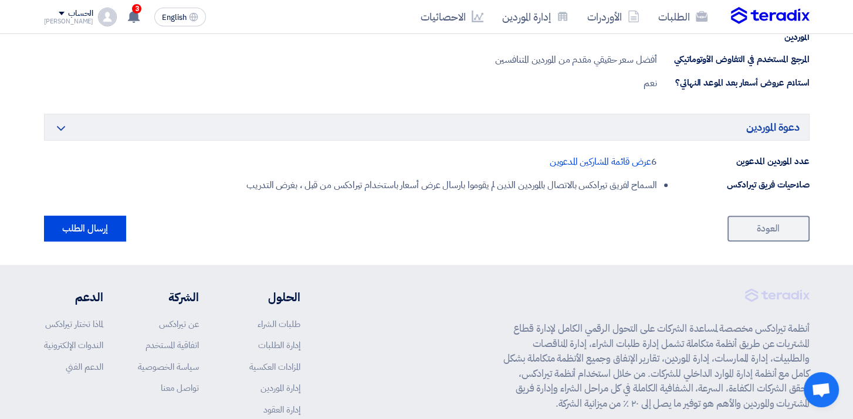
scroll to position [633, 0]
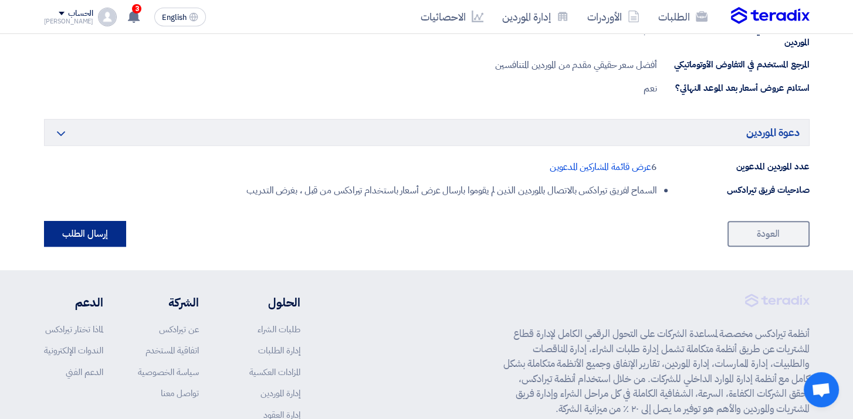
click at [52, 231] on button "إرسال الطلب" at bounding box center [85, 234] width 82 height 26
